Goal: Task Accomplishment & Management: Manage account settings

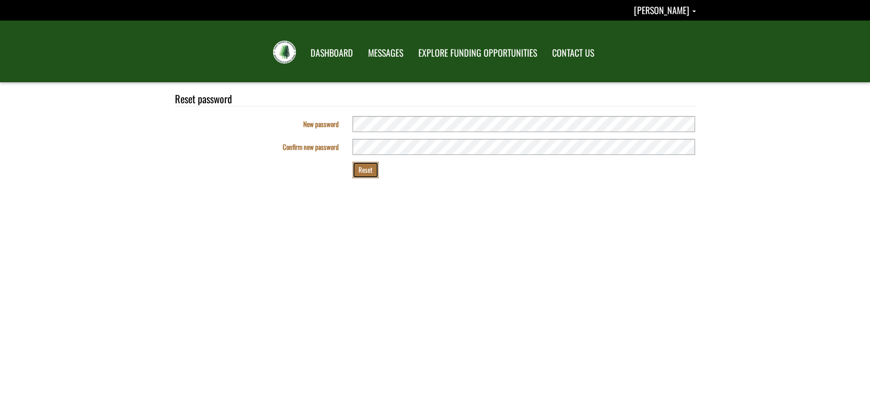
click at [360, 168] on button "Reset" at bounding box center [366, 170] width 26 height 16
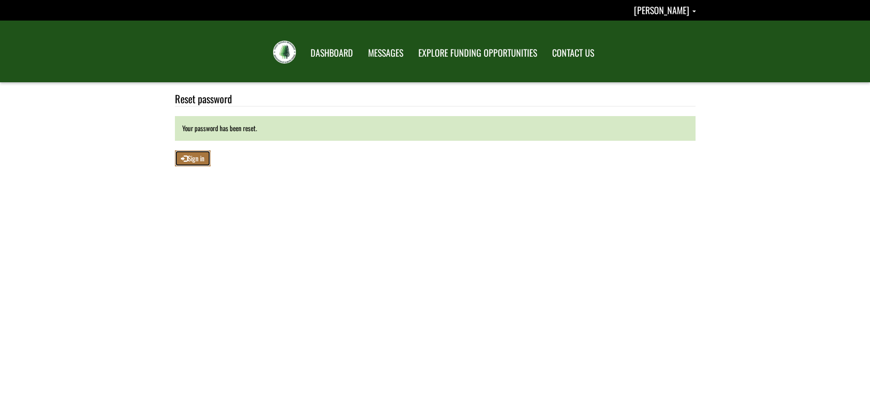
click at [192, 161] on link "Sign in" at bounding box center [193, 158] width 36 height 16
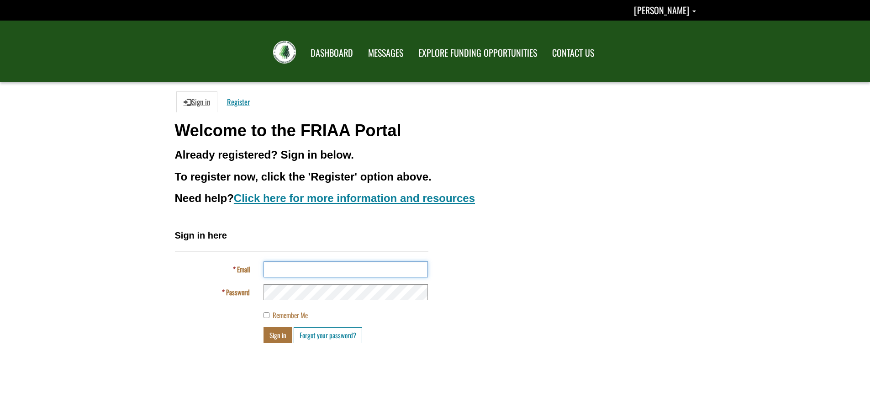
click at [278, 267] on input "Email" at bounding box center [346, 269] width 164 height 16
type input "**********"
click at [664, 8] on span "Samantha Benton" at bounding box center [661, 10] width 55 height 14
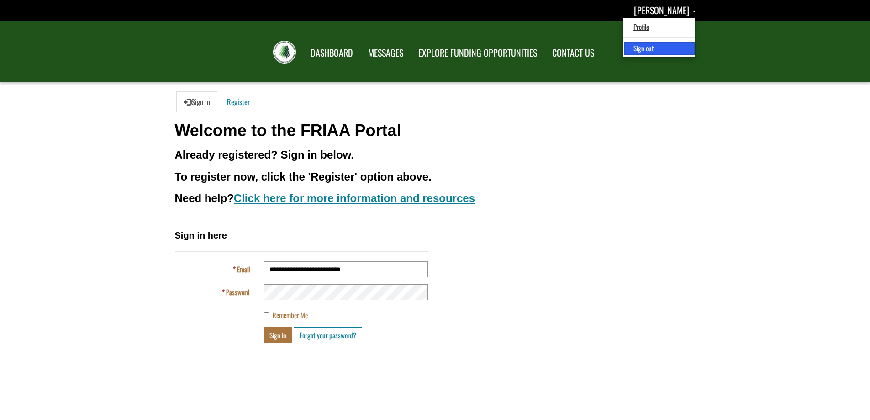
click at [633, 48] on link "Sign out" at bounding box center [660, 48] width 71 height 12
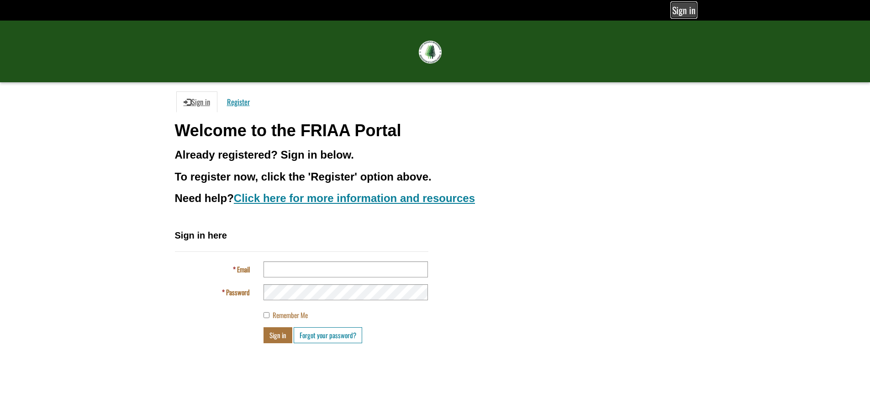
click at [686, 9] on link "Sign in" at bounding box center [684, 10] width 24 height 15
click at [281, 270] on input "Email" at bounding box center [346, 269] width 164 height 16
type input "**********"
click at [264, 327] on button "Sign in" at bounding box center [278, 335] width 29 height 16
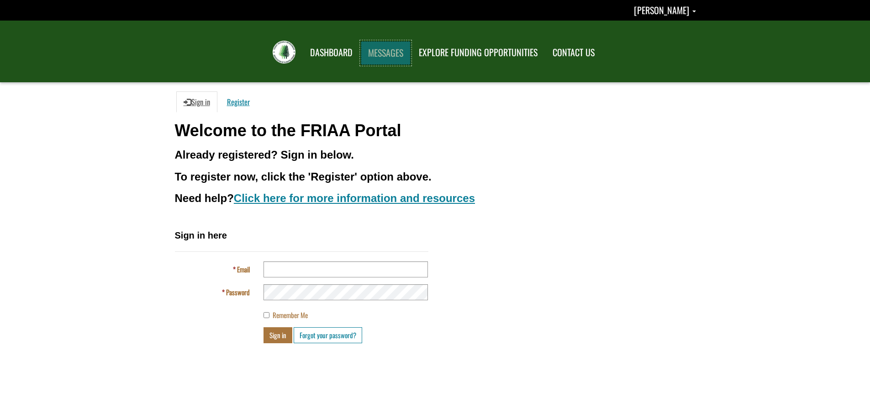
click at [390, 52] on link "MESSAGES" at bounding box center [386, 53] width 50 height 24
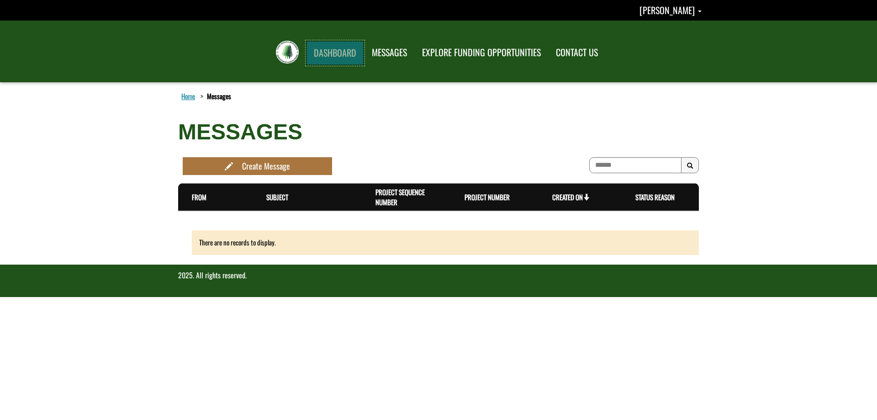
click at [325, 53] on link "DASHBOARD" at bounding box center [335, 53] width 57 height 24
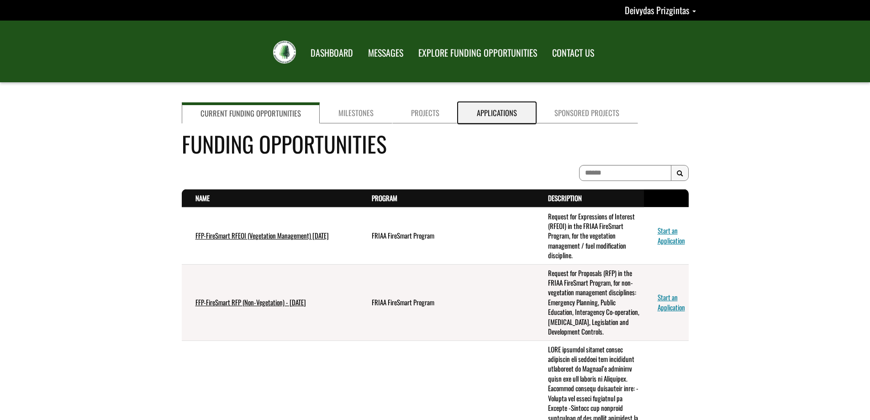
click at [488, 119] on link "Applications" at bounding box center [497, 112] width 78 height 21
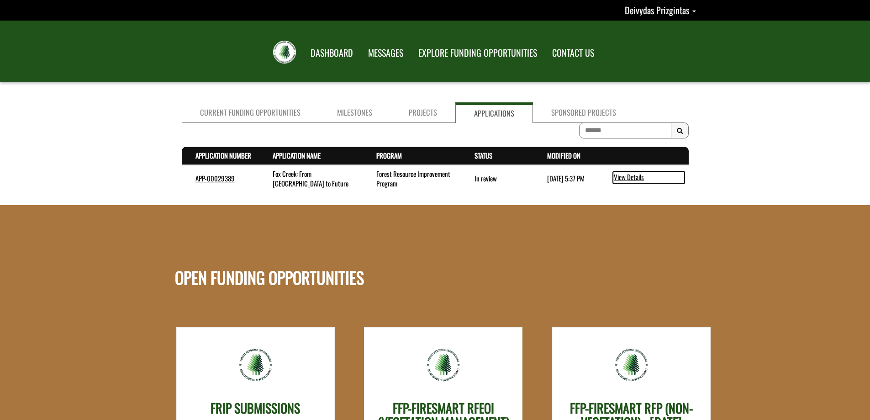
click at [622, 179] on link "View Details" at bounding box center [649, 177] width 72 height 12
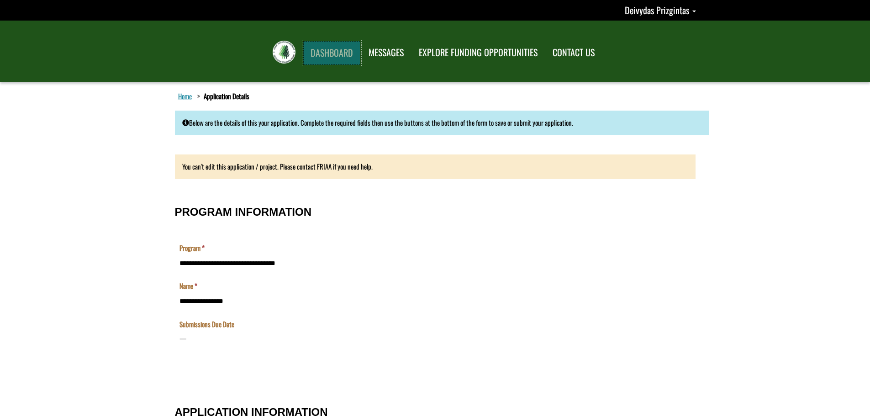
click at [344, 55] on link "DASHBOARD" at bounding box center [331, 53] width 57 height 24
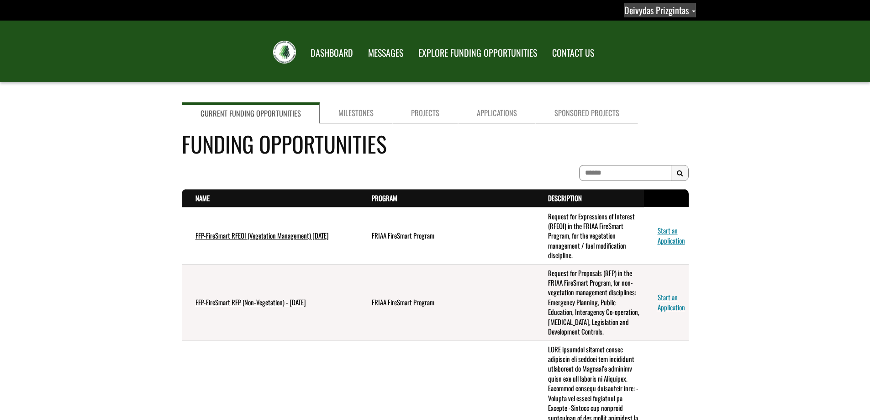
click at [653, 11] on span "Deivydas Prizgintas" at bounding box center [657, 10] width 64 height 14
click at [631, 28] on link "Profile" at bounding box center [650, 27] width 71 height 12
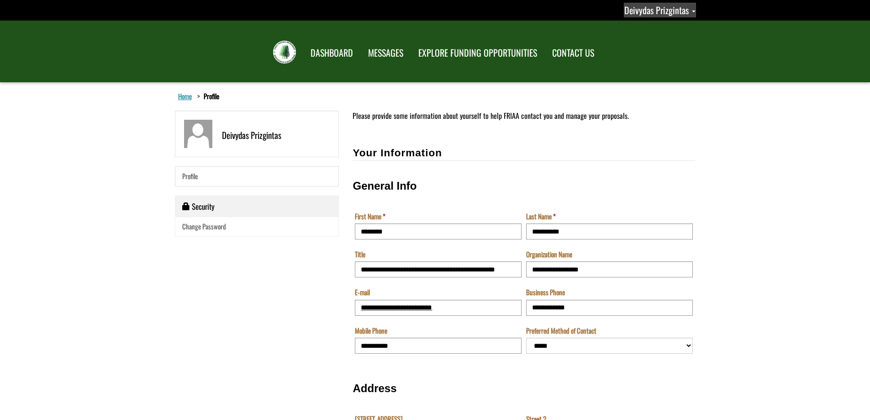
click at [660, 15] on span "Deivydas Prizgintas" at bounding box center [657, 10] width 64 height 14
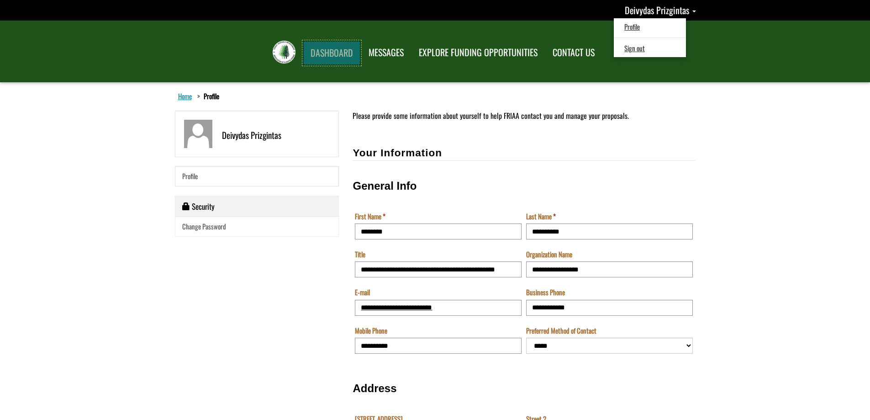
click at [321, 53] on link "DASHBOARD" at bounding box center [331, 53] width 57 height 24
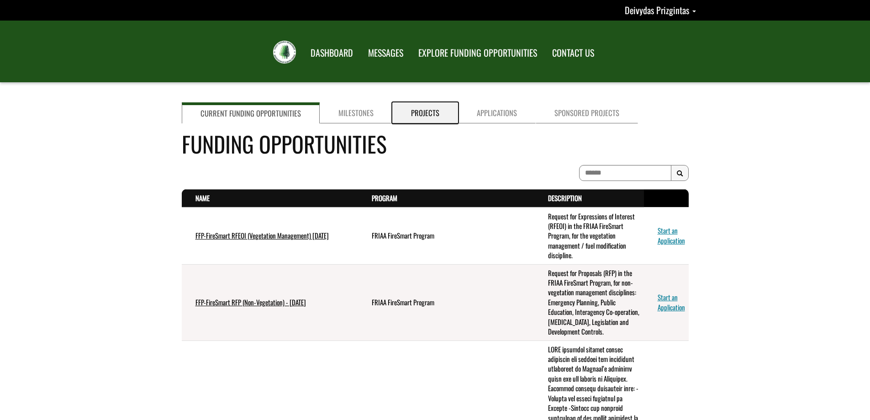
click at [418, 109] on link "Projects" at bounding box center [425, 112] width 66 height 21
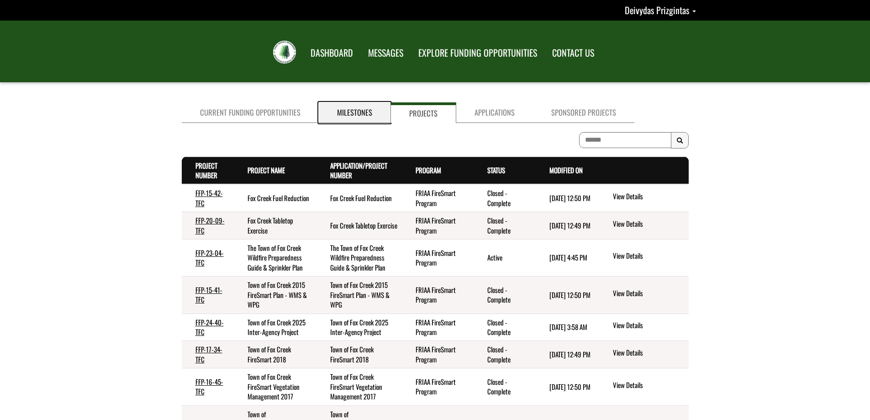
click at [355, 109] on link "Milestones" at bounding box center [355, 112] width 72 height 21
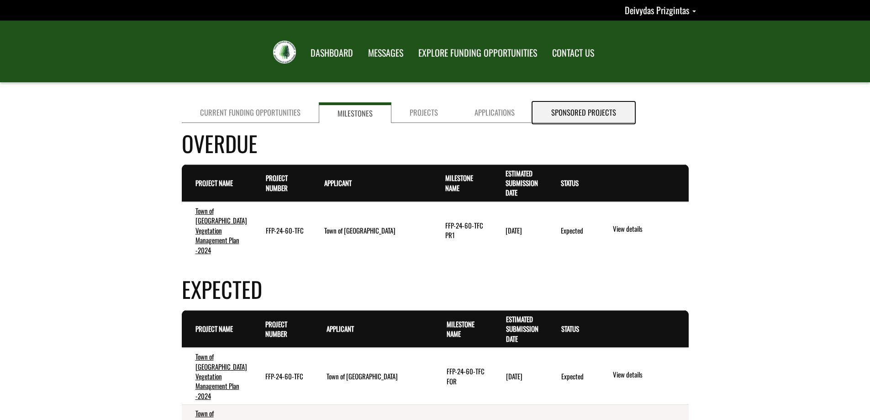
click at [573, 112] on link "Sponsored Projects" at bounding box center [583, 112] width 101 height 21
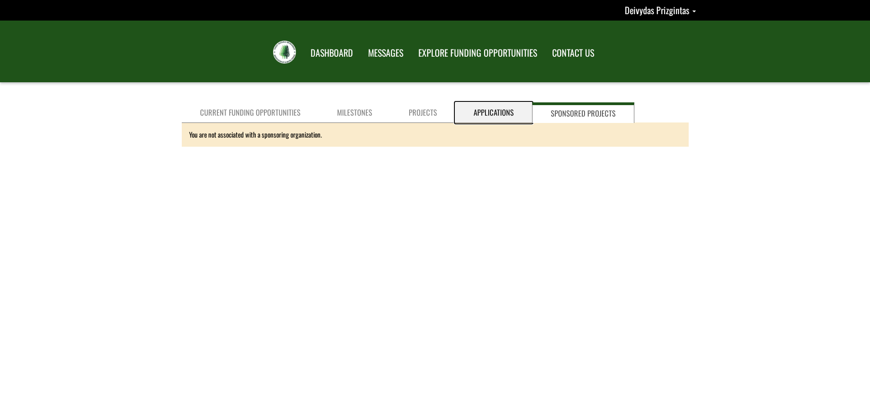
click at [484, 110] on link "Applications" at bounding box center [493, 112] width 77 height 21
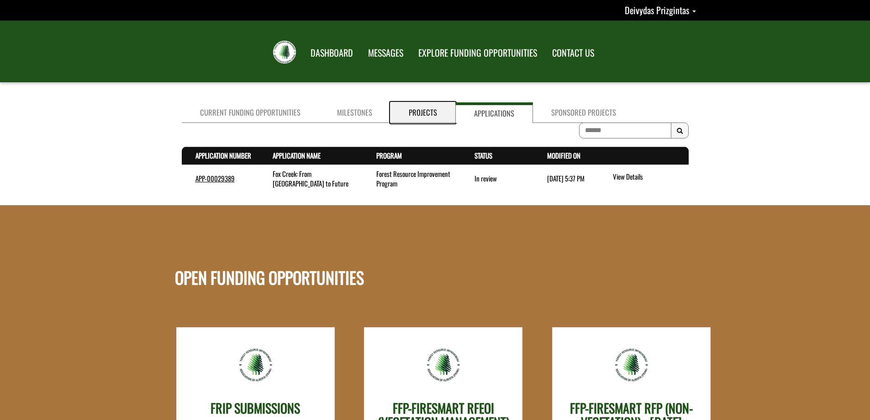
click at [411, 113] on link "Projects" at bounding box center [423, 112] width 65 height 21
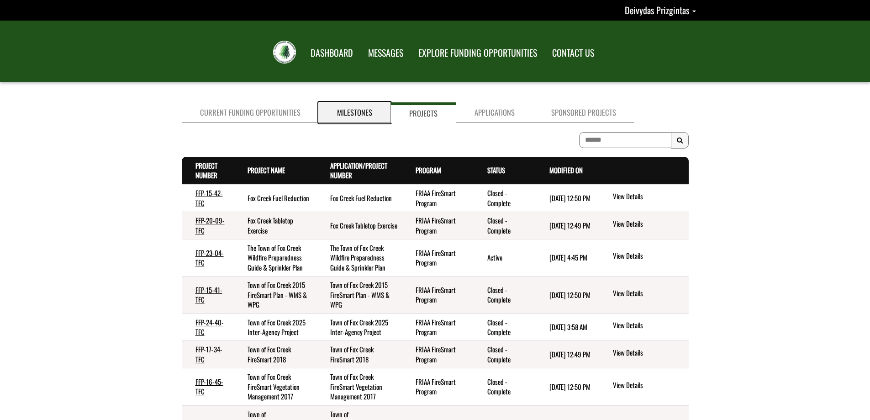
click at [350, 116] on link "Milestones" at bounding box center [355, 112] width 72 height 21
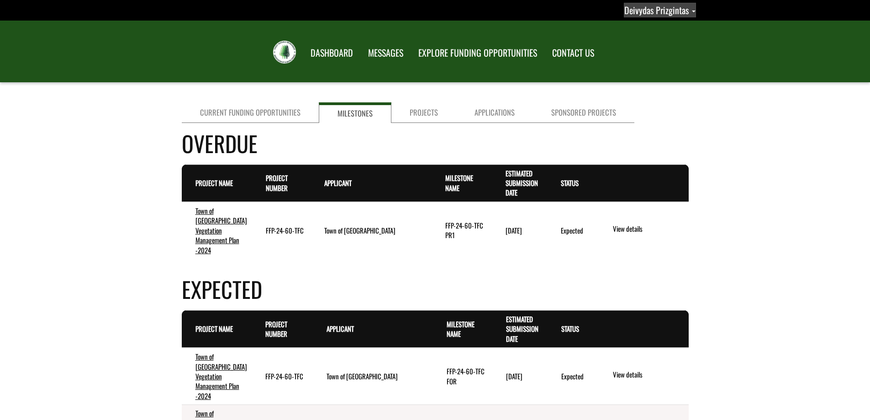
click at [657, 13] on span "Deivydas Prizgintas" at bounding box center [657, 10] width 64 height 14
click at [631, 50] on link "Sign out" at bounding box center [650, 48] width 71 height 12
